Goal: Contribute content: Contribute content

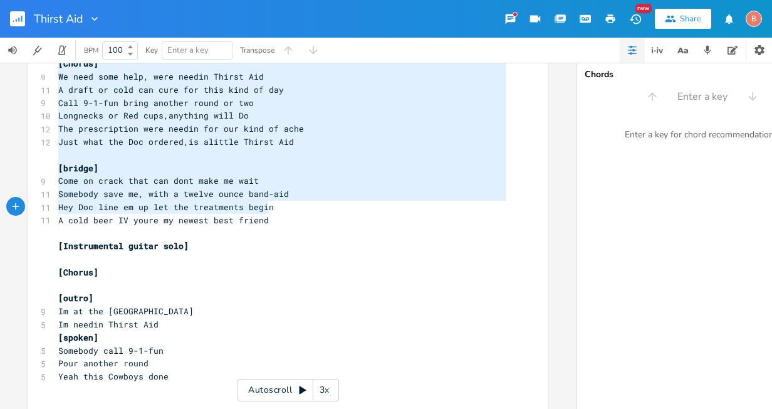
scroll to position [387, 0]
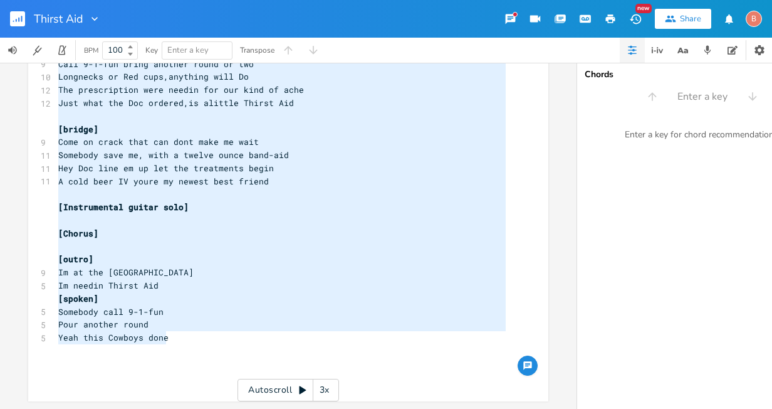
type textarea "[Lorem 3] Ip’d sita c adip elit, sedd eiusm’ te inci Utlabo etdolo magn, al eni…"
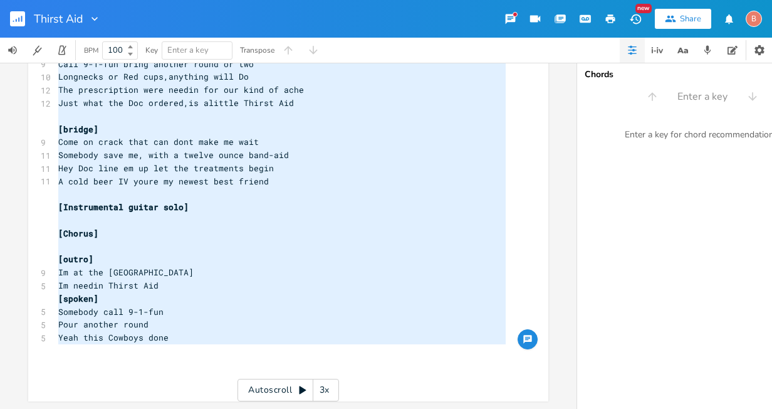
drag, startPoint x: 56, startPoint y: 98, endPoint x: 294, endPoint y: 358, distance: 352.3
click at [295, 356] on div "[Verse 1] 10 It’s been a long week, boss ridin’ my back 9 Trucks broken down, m…" at bounding box center [282, 44] width 453 height 678
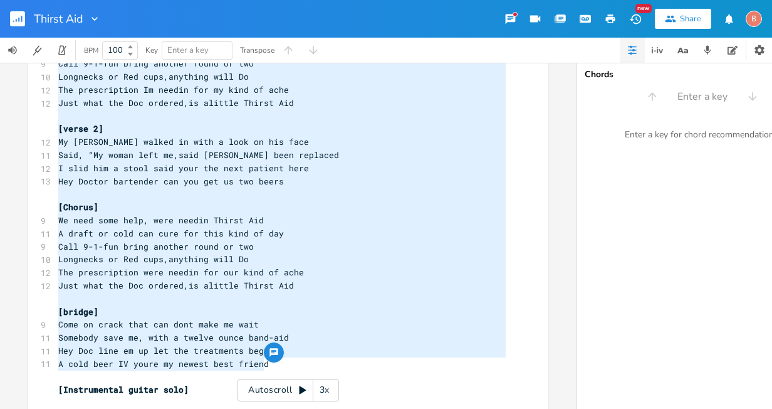
scroll to position [362, 0]
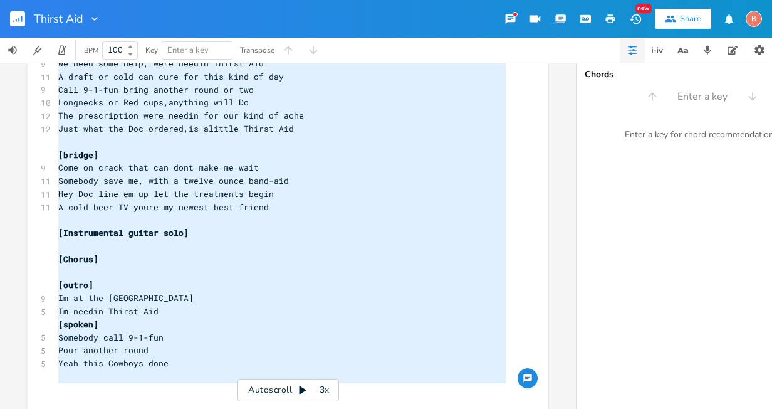
drag, startPoint x: 58, startPoint y: 83, endPoint x: 293, endPoint y: 436, distance: 423.5
click at [293, 408] on html "Thirst Aid New Share B BPM 100 Key Enter a key Transpose x [Verse 1] 10 It’s be…" at bounding box center [386, 204] width 772 height 409
type textarea "​"
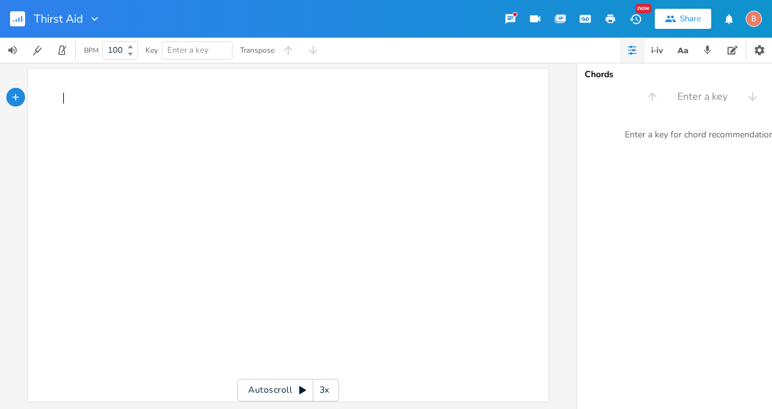
scroll to position [9, 0]
click at [61, 92] on pre at bounding box center [282, 98] width 453 height 13
type textarea "​"
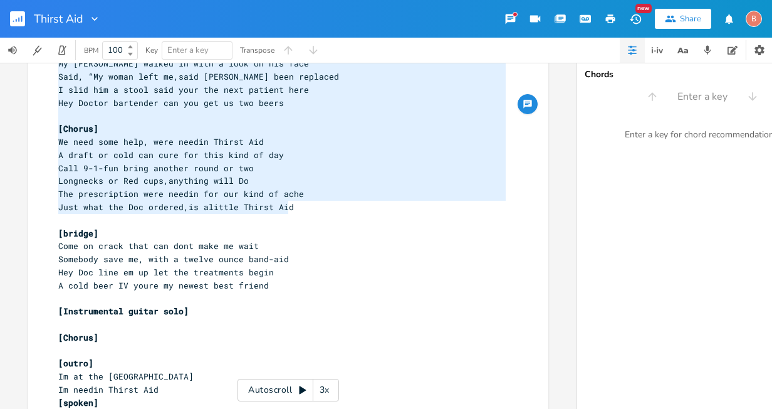
scroll to position [0, 0]
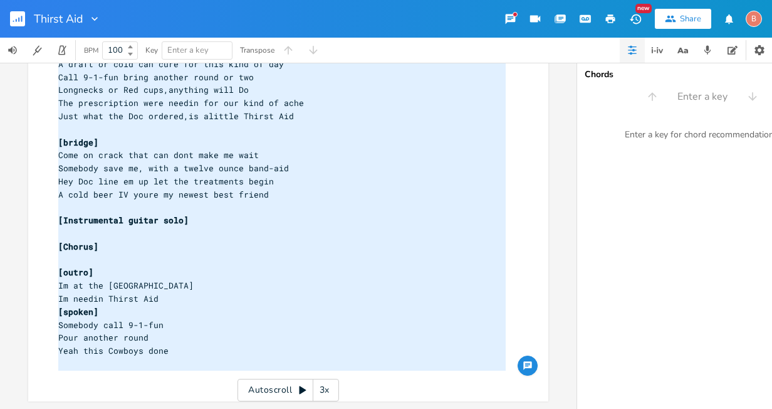
drag, startPoint x: 60, startPoint y: 99, endPoint x: 286, endPoint y: 406, distance: 381.0
click at [286, 406] on div "x [Verse 1] It’s been a long week, boss ridin’ my back Trucks broken down, my c…" at bounding box center [386, 236] width 772 height 346
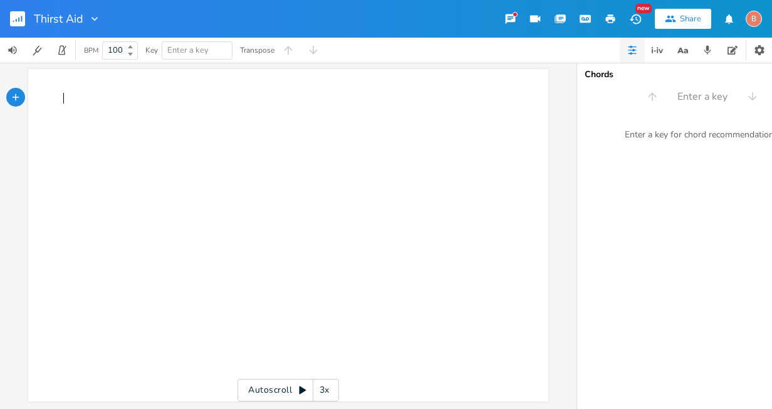
scroll to position [9, 0]
type textarea "​"
click at [61, 93] on pre at bounding box center [282, 98] width 453 height 13
type textarea "​"
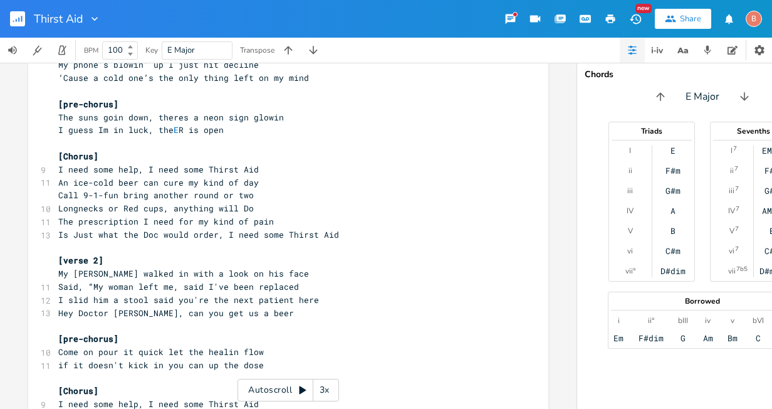
scroll to position [0, 0]
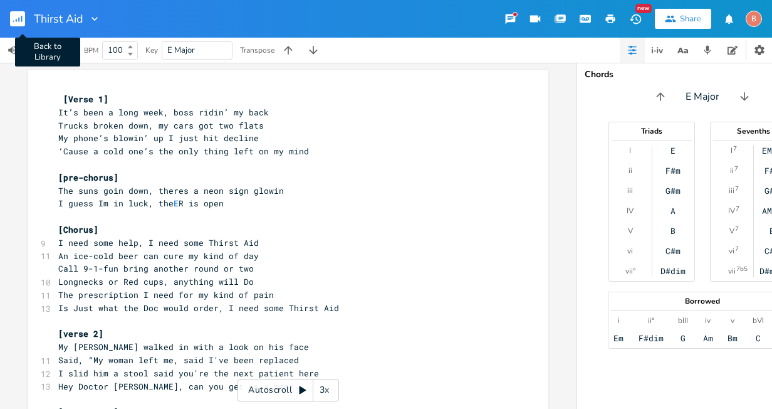
click at [22, 16] on icon "button" at bounding box center [21, 19] width 1 height 6
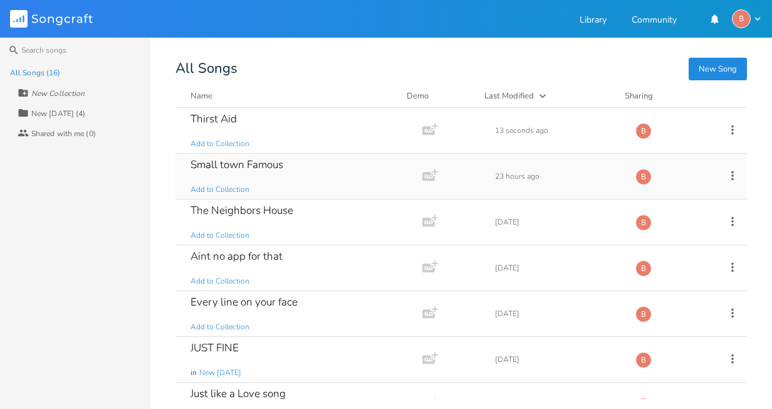
click at [238, 163] on div "Small town Famous" at bounding box center [237, 164] width 93 height 11
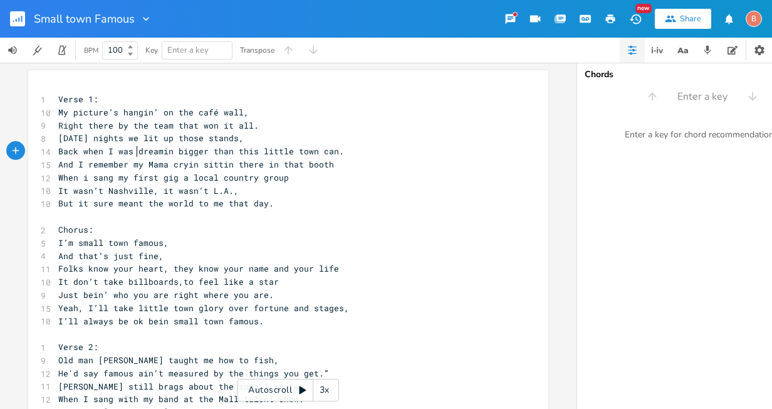
click at [132, 152] on span "Back when I was dreamin bigger than this little town can." at bounding box center [201, 150] width 286 height 11
click at [258, 151] on pre "dreamin bigger than this little town can." at bounding box center [282, 151] width 453 height 13
type textarea "We had bigger dreams"
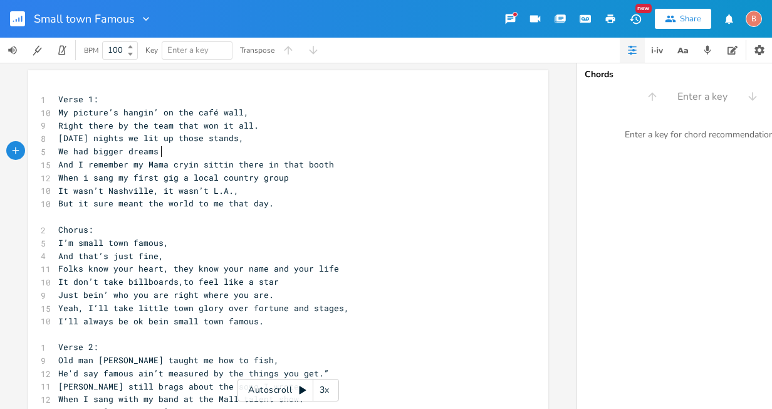
click at [239, 114] on span "My picture’s hangin’ on the café wall," at bounding box center [153, 112] width 191 height 11
click at [249, 126] on span "Right there by the team that won it all." at bounding box center [158, 125] width 201 height 11
click at [235, 143] on pre "[DATE] nights we lit up those stands," at bounding box center [282, 138] width 453 height 13
click at [154, 155] on span "We had bigger dreams" at bounding box center [108, 150] width 100 height 11
click at [16, 15] on rect "button" at bounding box center [17, 18] width 15 height 15
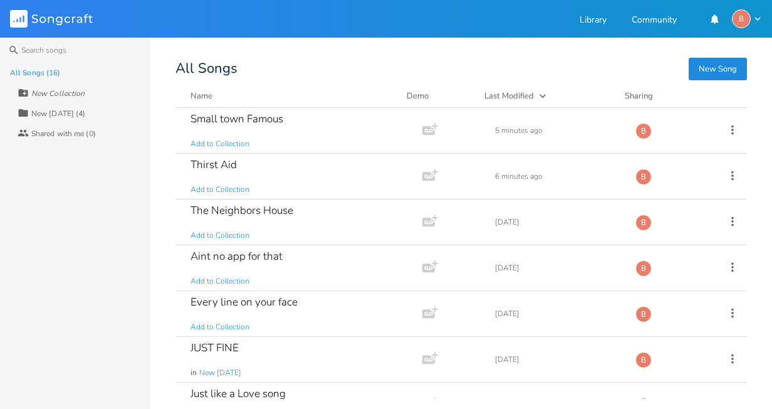
click at [718, 68] on button "New Song" at bounding box center [718, 69] width 58 height 23
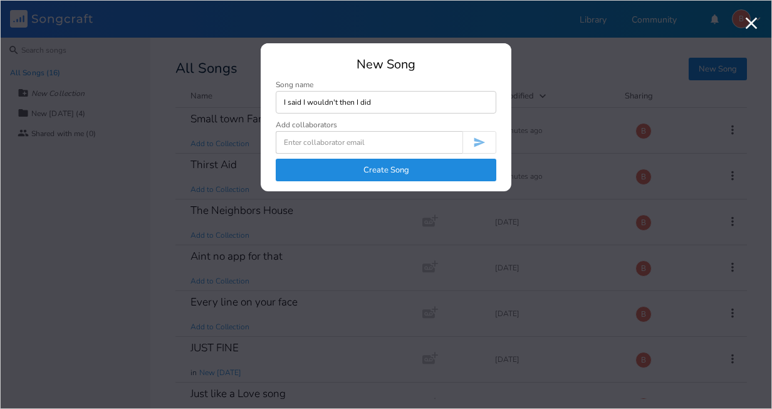
type input "I said I wouldn't then I did"
click at [374, 171] on button "Create Song" at bounding box center [386, 170] width 221 height 23
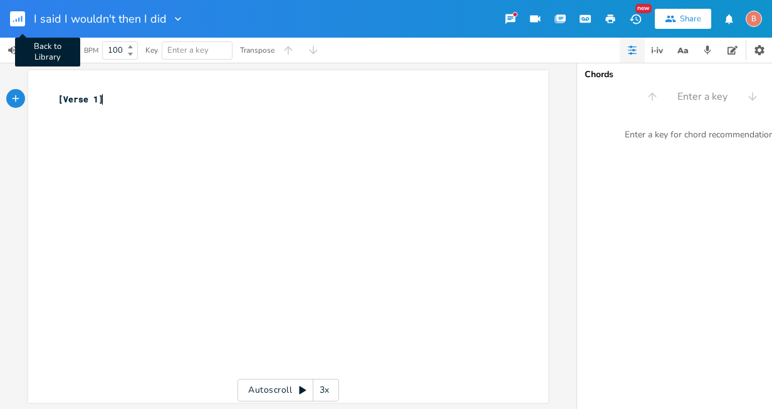
click at [17, 19] on rect "button" at bounding box center [17, 18] width 15 height 15
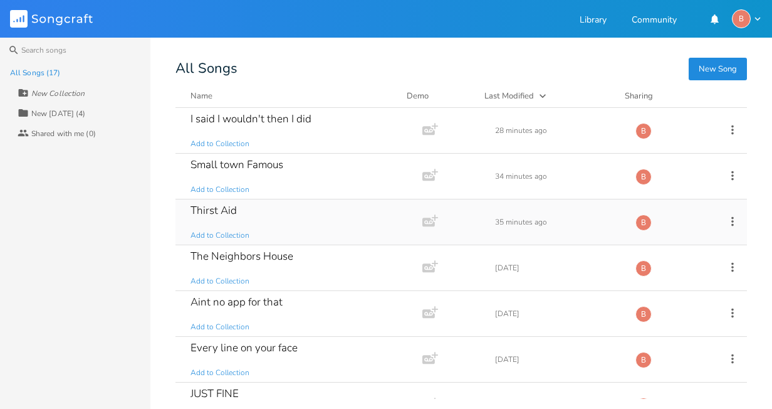
click at [229, 207] on div "Thirst Aid" at bounding box center [214, 210] width 46 height 11
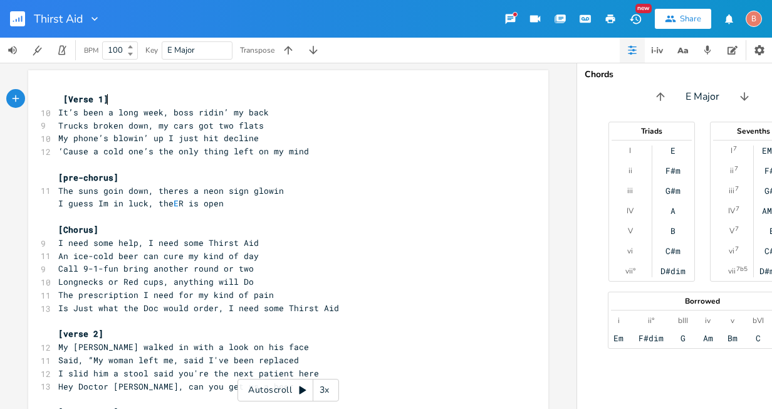
click at [180, 308] on span "Is Just what the Doc would order, I need some Thirst Aid" at bounding box center [198, 307] width 281 height 11
type textarea "tor"
click at [195, 313] on pre "Is Just what the Doctor order, I need some Thirst Aid" at bounding box center [282, 308] width 453 height 13
type textarea "ed"
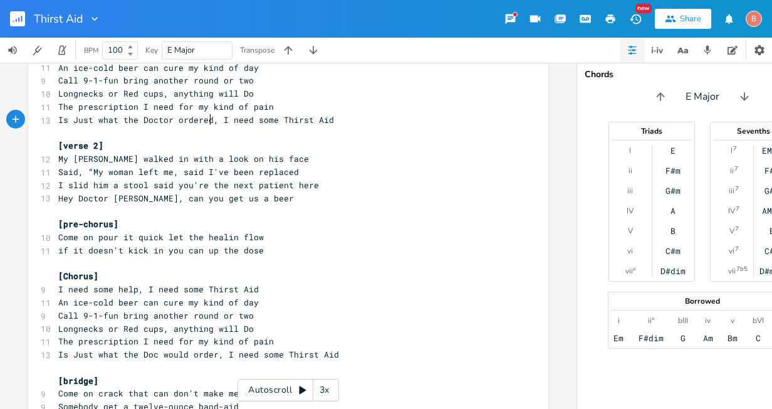
scroll to position [251, 0]
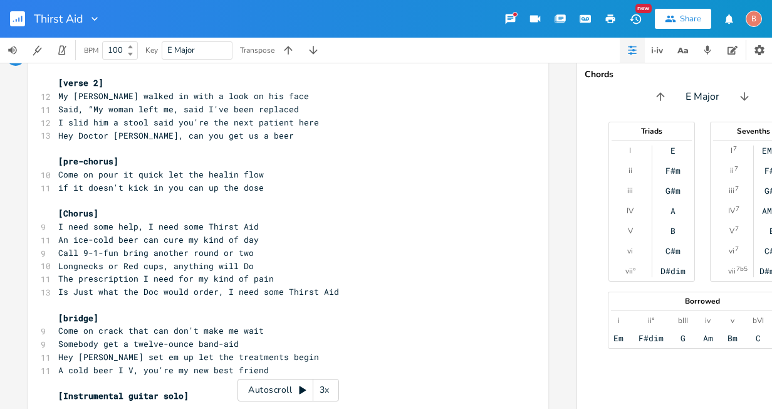
click at [187, 291] on span "Is Just what the Doc would order, I need some Thirst Aid" at bounding box center [198, 291] width 281 height 11
type textarea "tor"
click at [194, 299] on pre "​" at bounding box center [282, 304] width 453 height 13
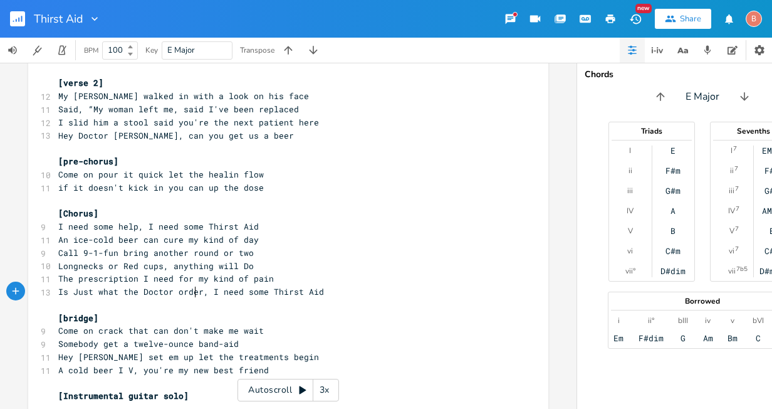
drag, startPoint x: 194, startPoint y: 293, endPoint x: 202, endPoint y: 297, distance: 9.3
click at [194, 293] on span "Is Just what the Doctor order, I need some Thirst Aid" at bounding box center [191, 291] width 266 height 11
click at [197, 293] on span "Is Just what the Doctor order, I need some Thirst Aid" at bounding box center [191, 291] width 266 height 11
type textarea "ed"
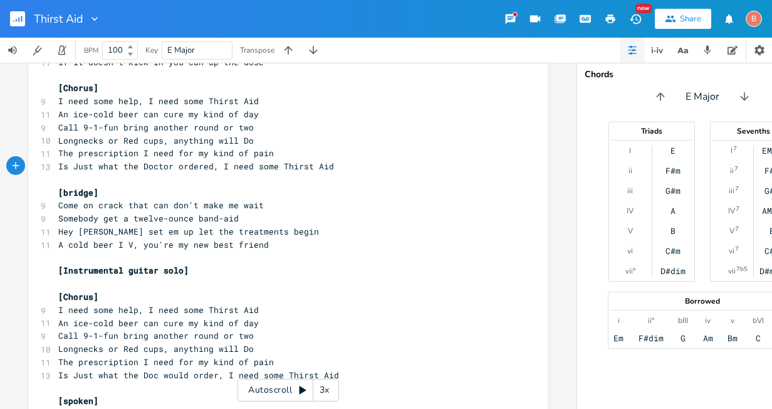
scroll to position [439, 0]
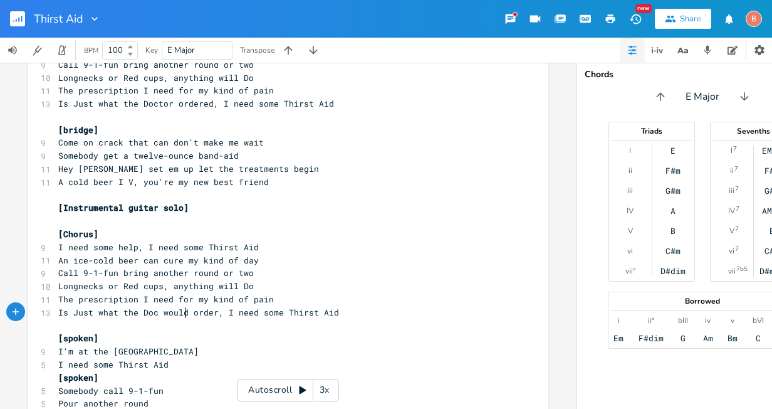
click at [182, 312] on span "Is Just what the Doc would order, I need some Thirst Aid" at bounding box center [198, 312] width 281 height 11
type textarea "tor"
click at [195, 318] on pre "Is Just what the Doctor order, I need some Thirst Aid" at bounding box center [282, 312] width 453 height 13
type textarea "ed"
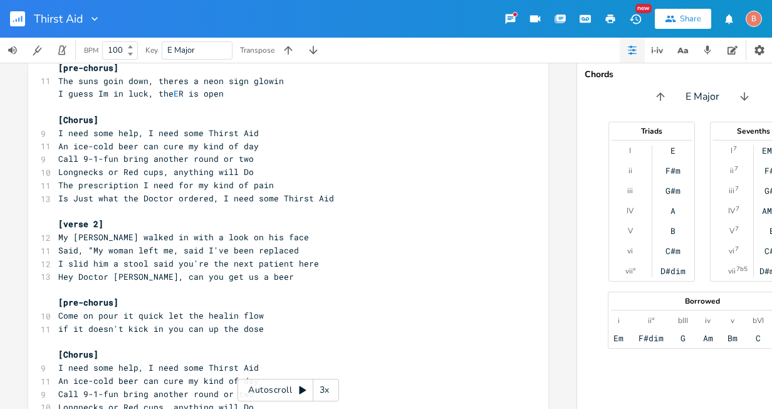
scroll to position [0, 0]
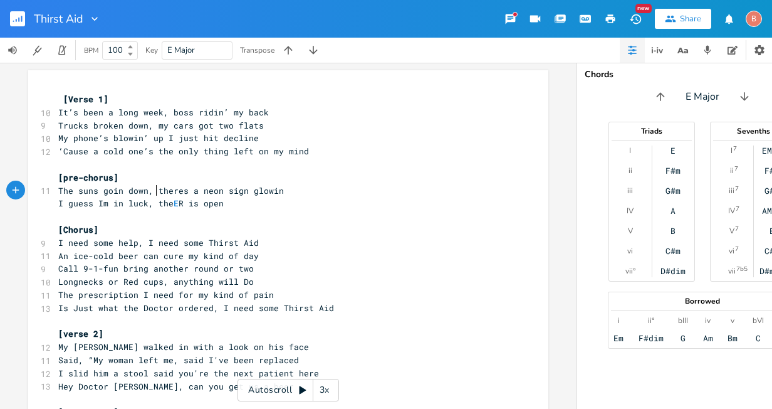
click at [152, 190] on span "The suns goin down, theres a neon sign glowin" at bounding box center [171, 190] width 226 height 11
click at [152, 200] on span "I guess Im in luck, the E R is open" at bounding box center [140, 202] width 165 height 11
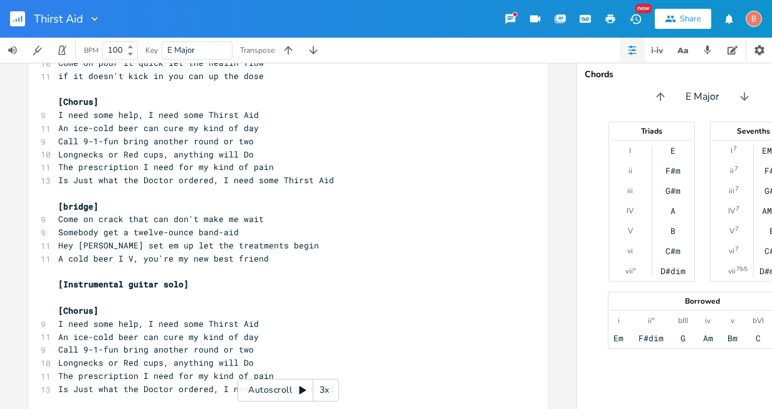
scroll to position [376, 0]
